Goal: Communication & Community: Answer question/provide support

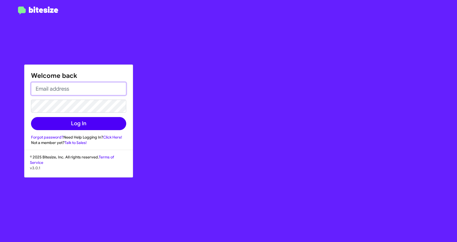
type input "[EMAIL_ADDRESS][DOMAIN_NAME]"
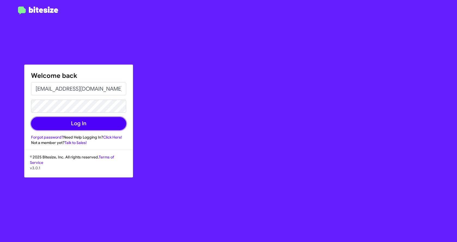
click at [76, 122] on button "Log In" at bounding box center [78, 123] width 95 height 13
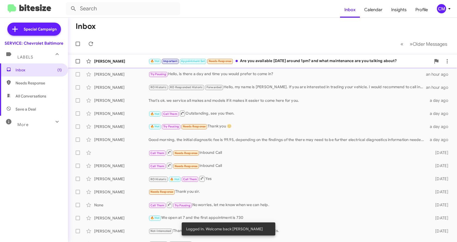
click at [268, 62] on div "🔥 Hot Important Appointment Set Needs Response Are you available [DATE] around …" at bounding box center [290, 61] width 282 height 6
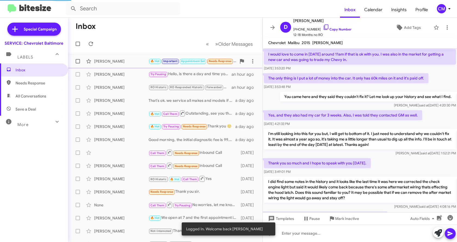
scroll to position [339, 0]
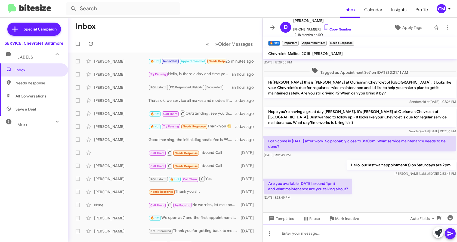
click at [305, 234] on div at bounding box center [360, 232] width 194 height 17
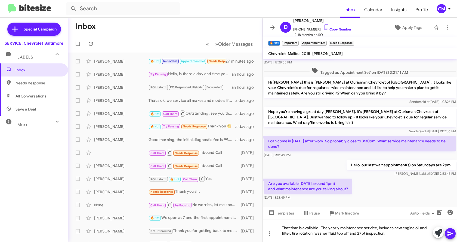
click at [450, 234] on icon at bounding box center [450, 233] width 5 height 5
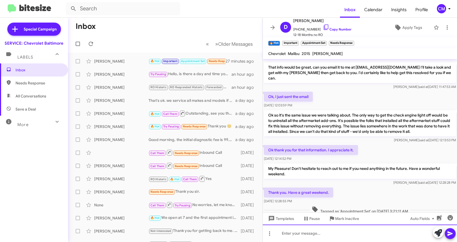
scroll to position [567, 0]
